Goal: Transaction & Acquisition: Purchase product/service

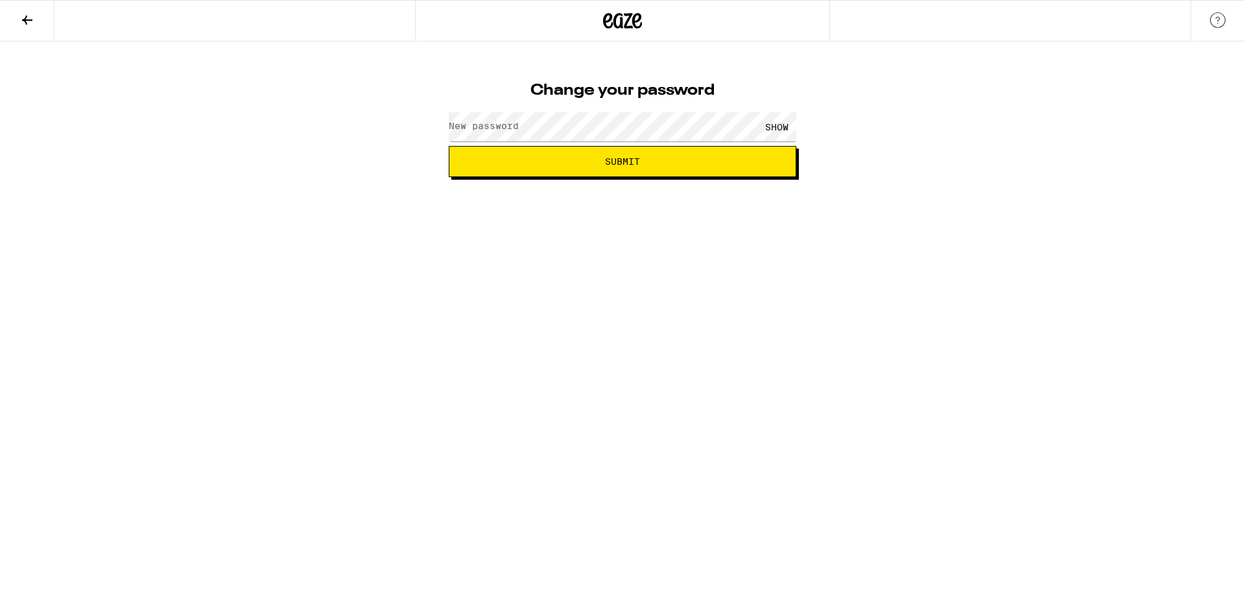
click at [510, 126] on label "New password" at bounding box center [484, 126] width 70 height 10
click at [600, 162] on span "Submit" at bounding box center [623, 161] width 326 height 9
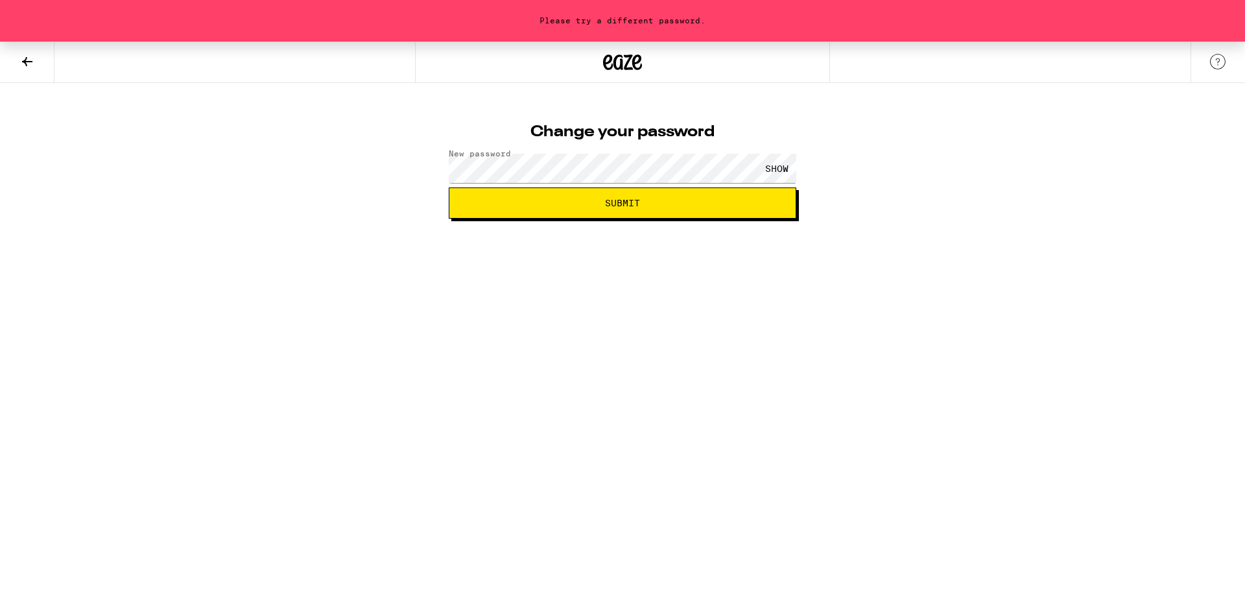
click at [783, 166] on div "SHOW" at bounding box center [776, 168] width 39 height 29
click at [637, 199] on button "Submit" at bounding box center [623, 202] width 348 height 31
click at [272, 165] on div "Please try a different password. Change your password New password HIDE Submit" at bounding box center [622, 130] width 1245 height 177
click at [529, 192] on button "Submit" at bounding box center [623, 202] width 348 height 31
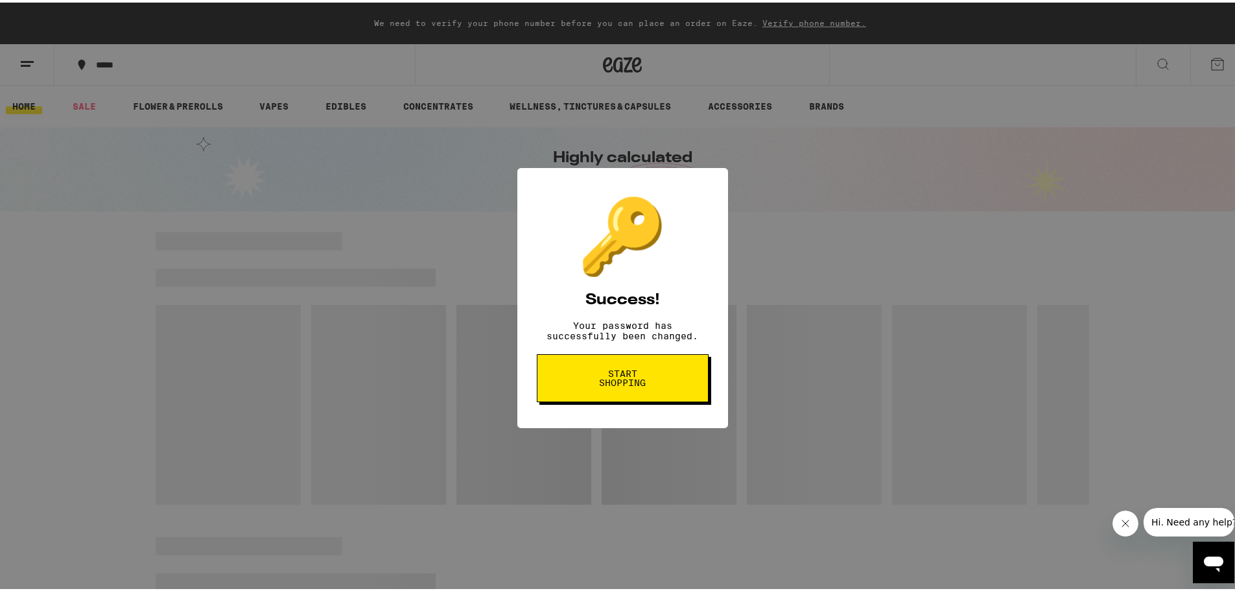
click at [646, 372] on button "Start shopping" at bounding box center [623, 376] width 172 height 48
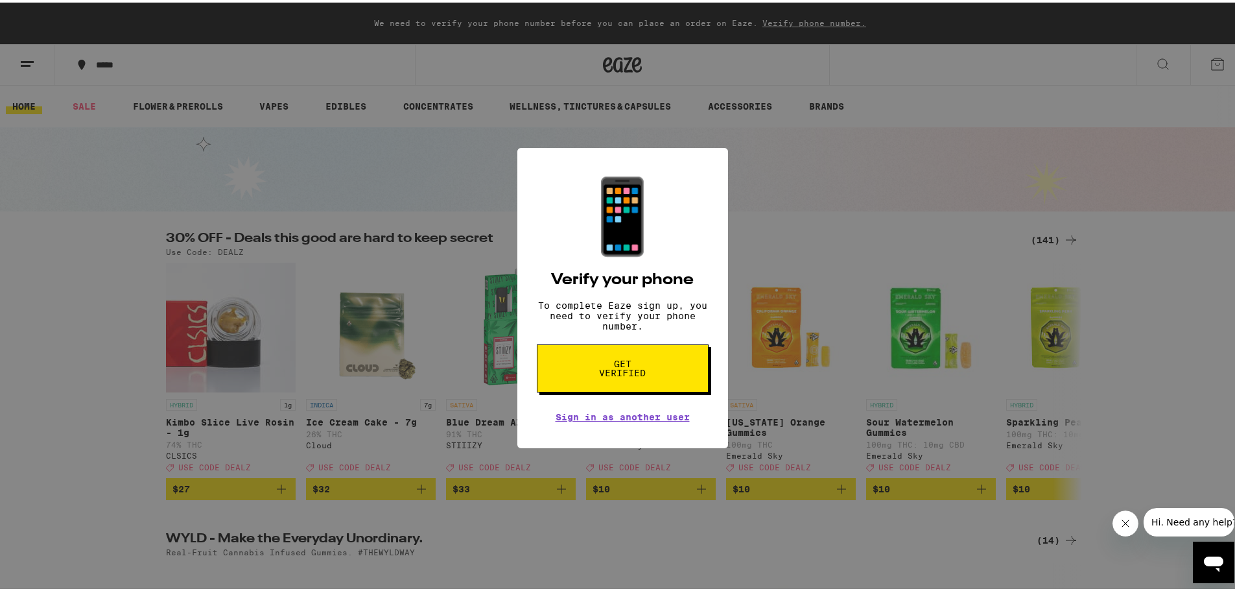
click at [644, 375] on span "Get verified" at bounding box center [623, 366] width 67 height 18
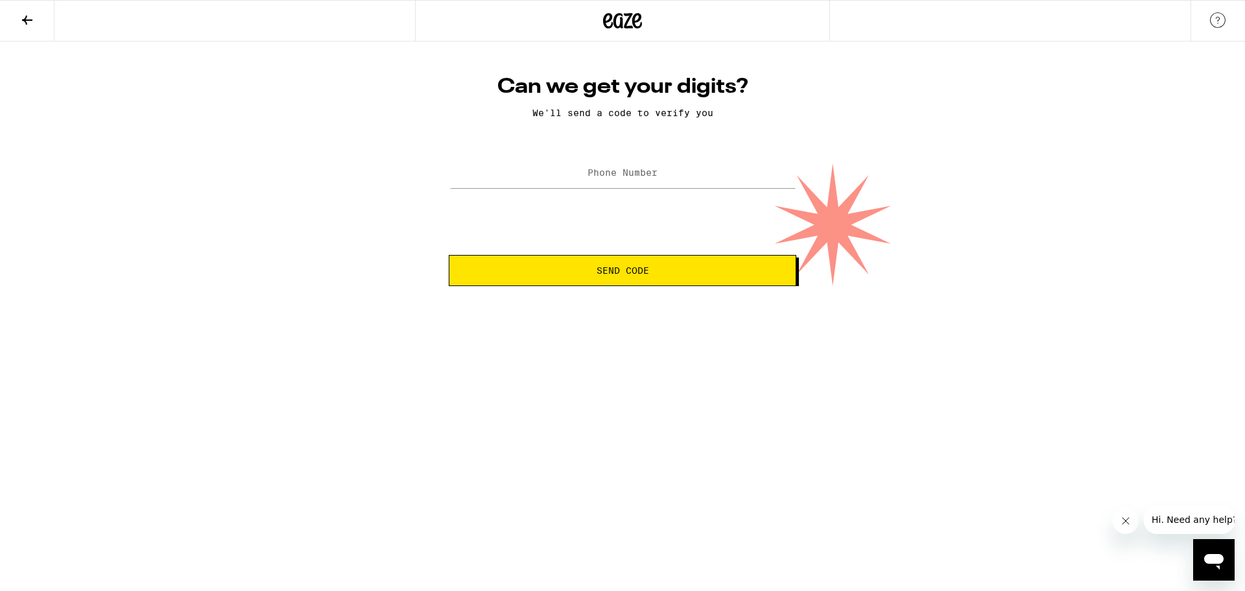
click at [23, 21] on icon at bounding box center [27, 20] width 16 height 16
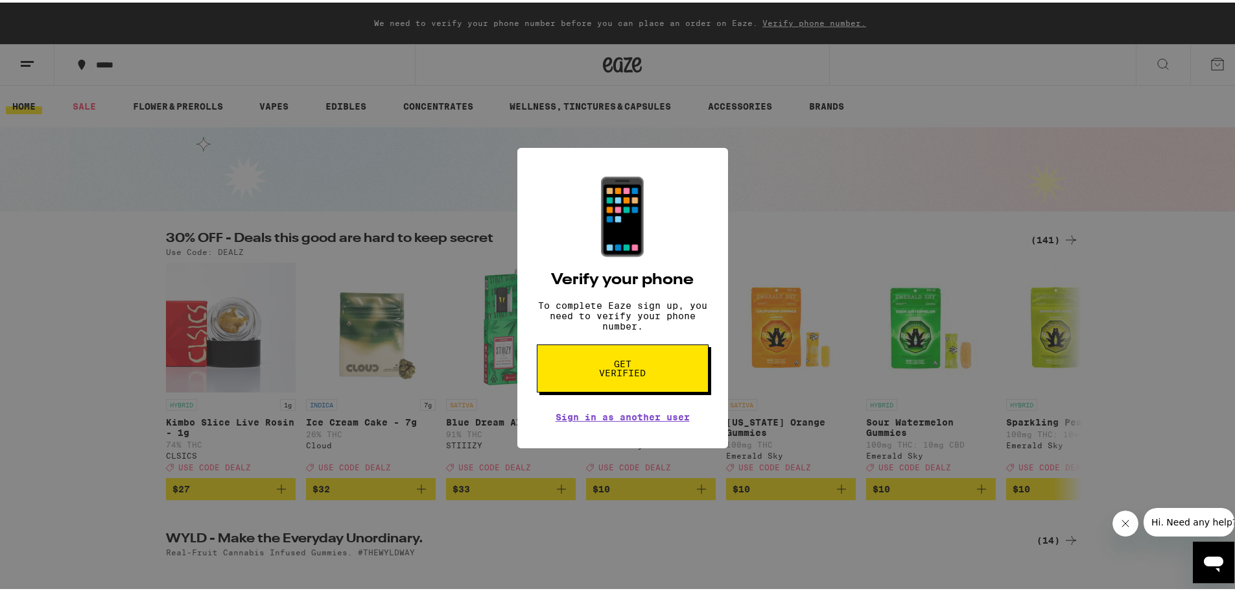
click at [899, 248] on div "📱 Verify your phone To complete Eaze sign up, you need to verify your phone num…" at bounding box center [622, 295] width 1245 height 591
click at [602, 388] on button "Get verified" at bounding box center [623, 366] width 172 height 48
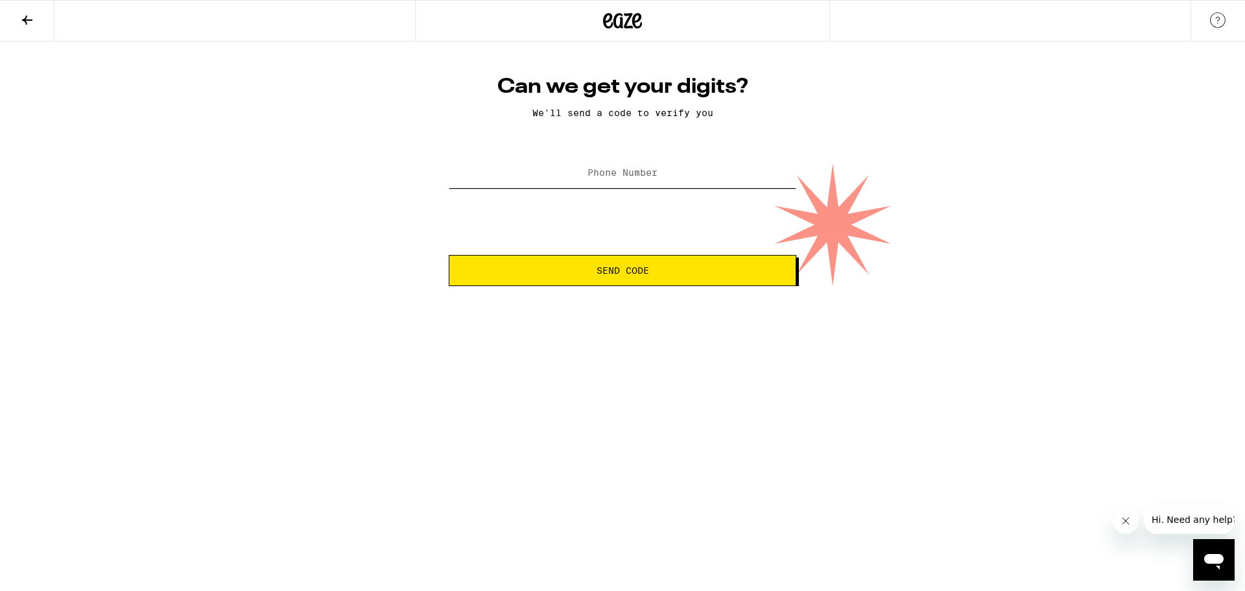
click at [663, 181] on input "Phone Number" at bounding box center [623, 173] width 348 height 29
type input "[PHONE_NUMBER]"
click at [608, 283] on button "Send Code" at bounding box center [623, 270] width 348 height 31
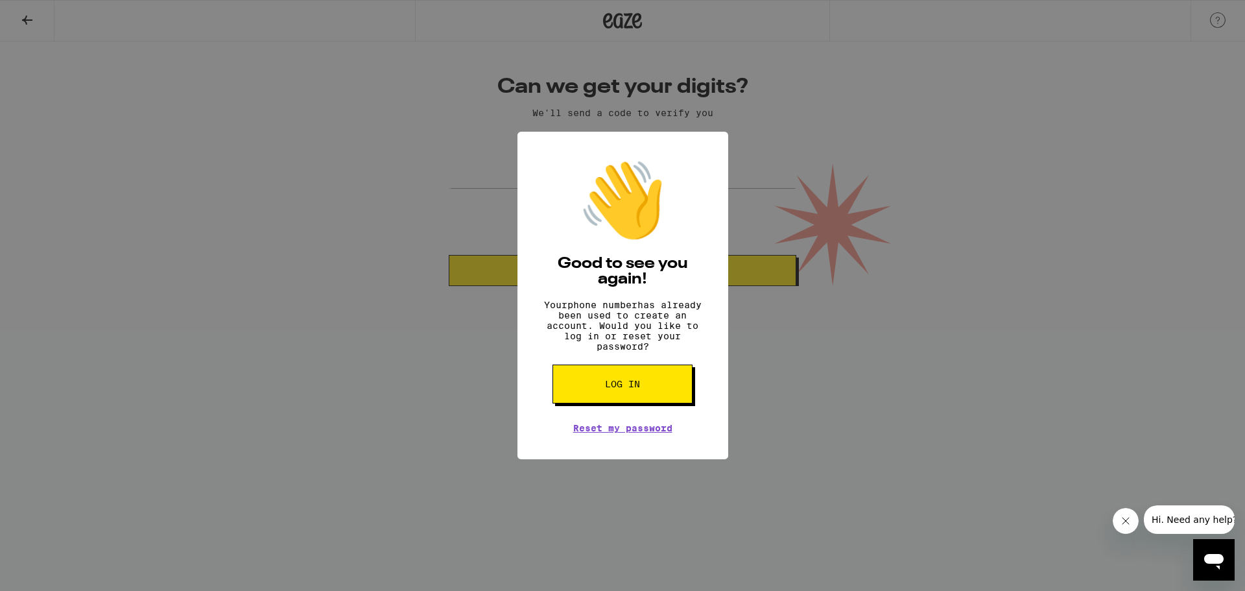
click at [665, 398] on button "Log in" at bounding box center [623, 383] width 140 height 39
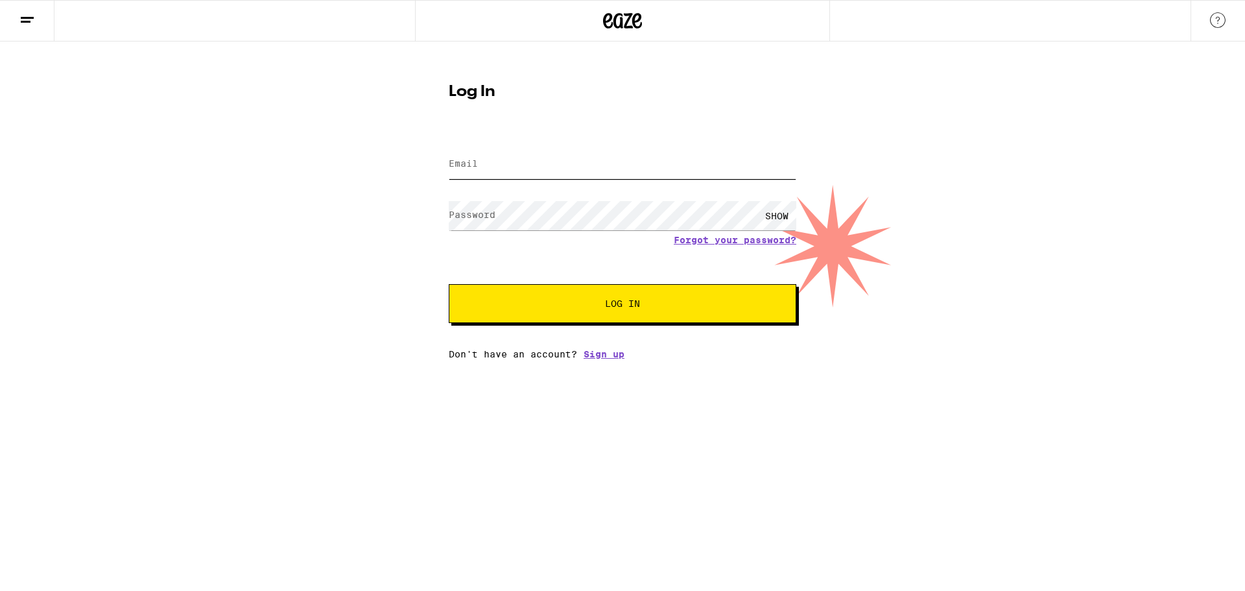
click at [522, 153] on input "Email" at bounding box center [623, 164] width 348 height 29
type input "[EMAIL_ADDRESS][DOMAIN_NAME]"
click at [647, 293] on button "Log In" at bounding box center [623, 303] width 348 height 39
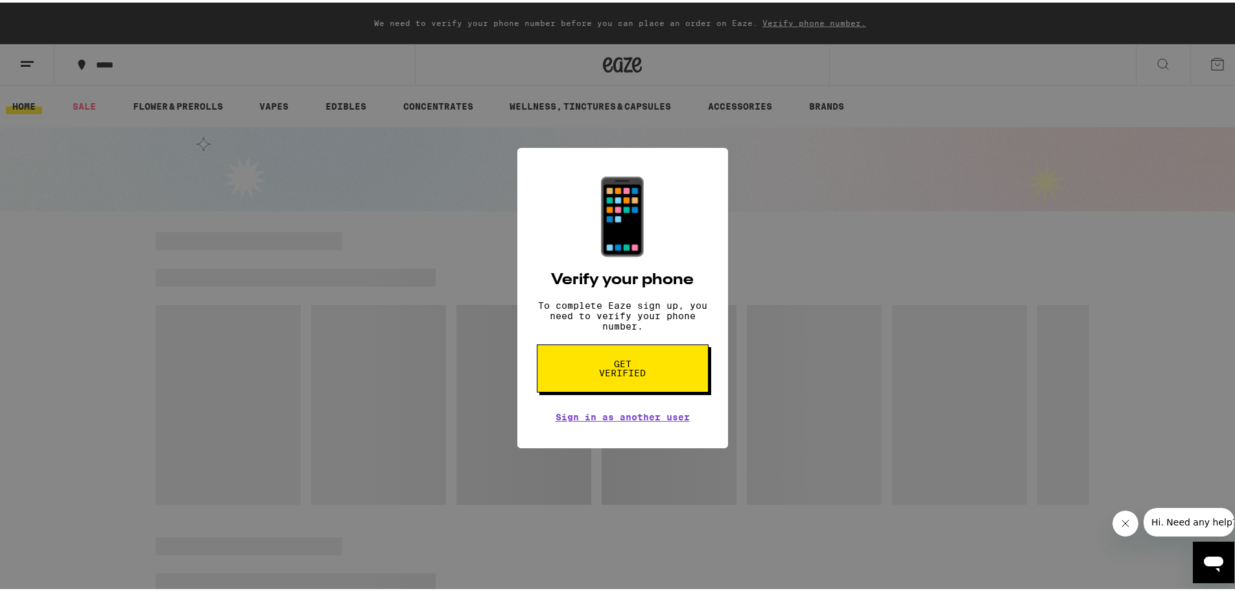
click at [628, 375] on span "Get verified" at bounding box center [623, 366] width 67 height 18
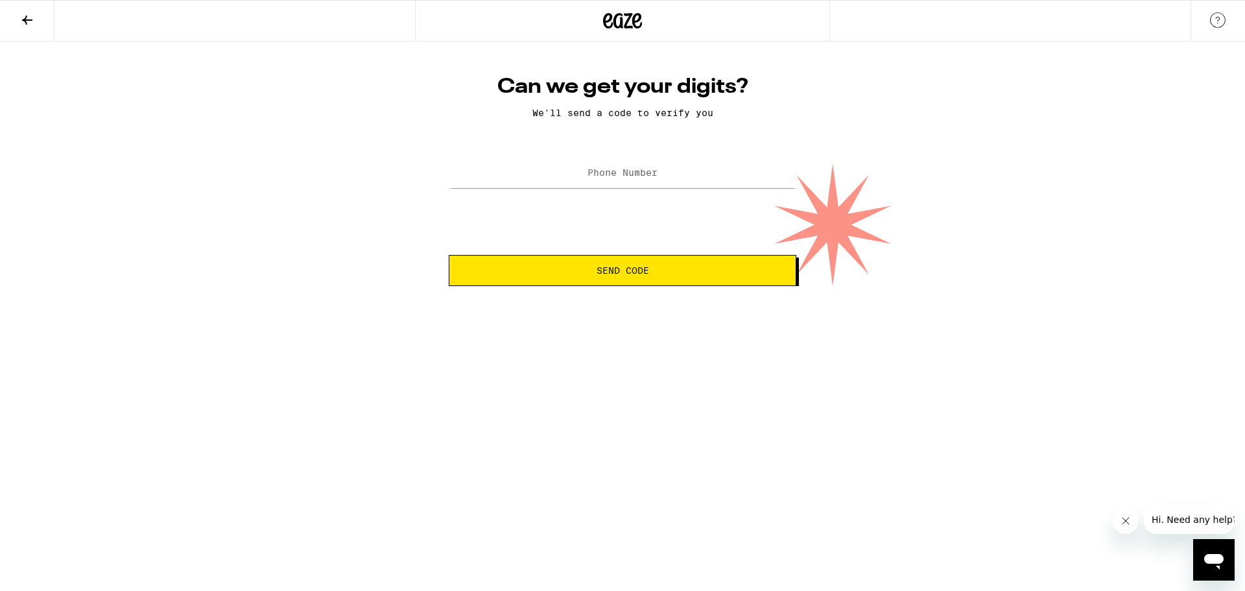
click at [649, 172] on label "Phone Number" at bounding box center [623, 172] width 70 height 10
type input "[PHONE_NUMBER]"
click at [585, 268] on span "Send Code" at bounding box center [623, 270] width 326 height 9
